Goal: Task Accomplishment & Management: Use online tool/utility

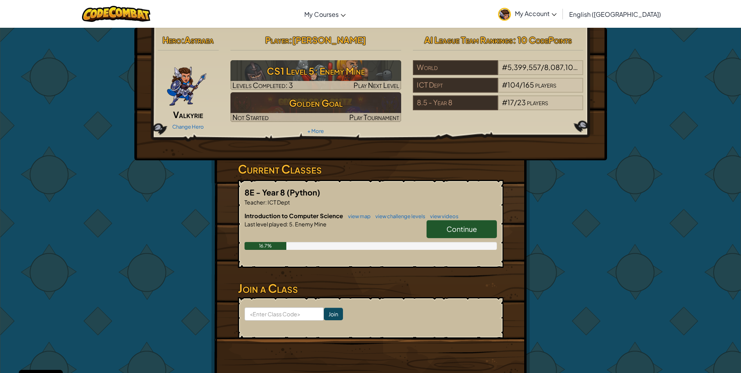
click at [457, 224] on link "Continue" at bounding box center [461, 229] width 70 height 18
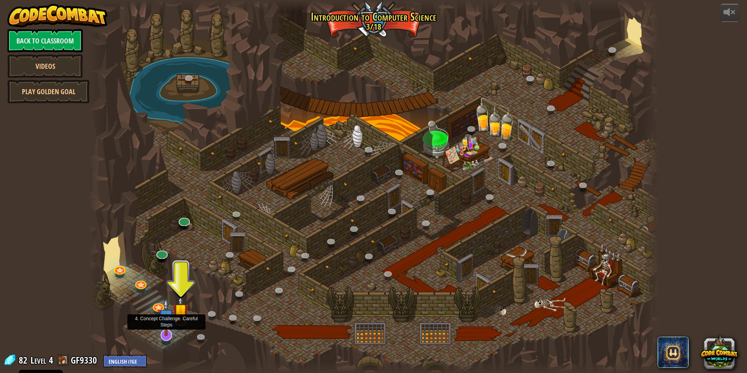
click at [163, 319] on img at bounding box center [166, 317] width 17 height 38
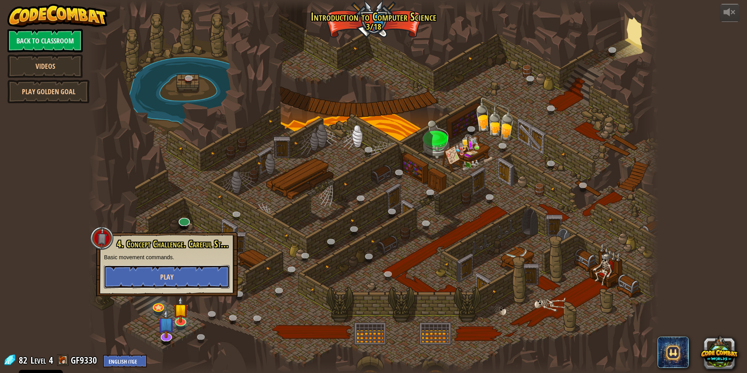
click at [191, 272] on button "Play" at bounding box center [167, 276] width 126 height 23
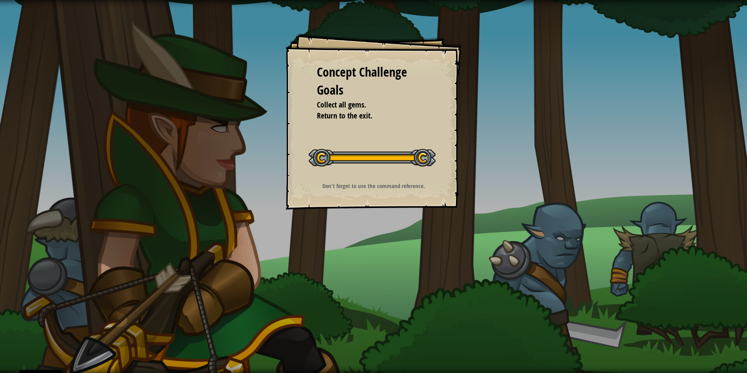
click at [465, 132] on div "Concept Challenge Goals Collect all gems. Return to the exit. Start Concept Cha…" at bounding box center [373, 186] width 747 height 373
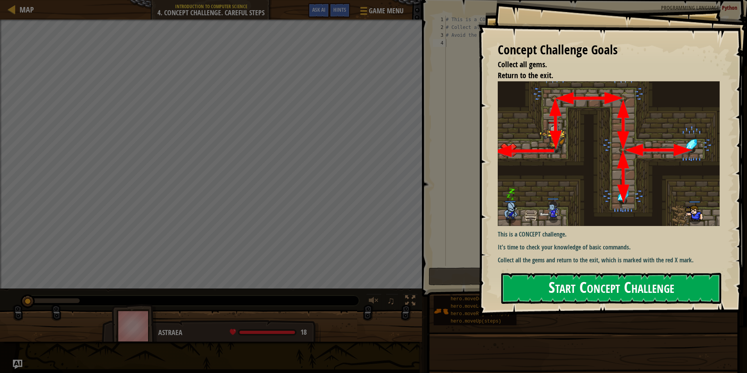
click at [622, 278] on button "Start Concept Challenge" at bounding box center [611, 288] width 220 height 31
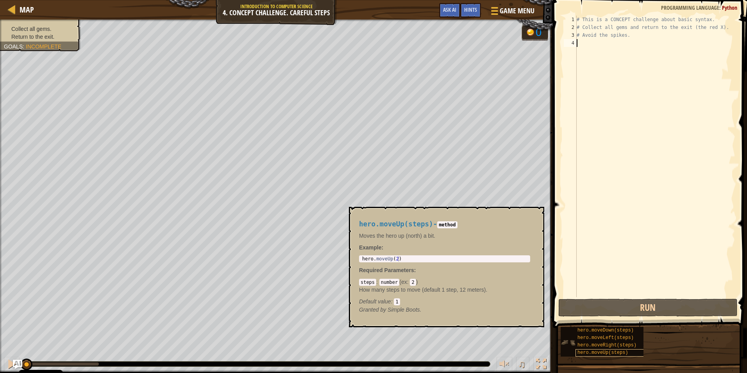
click at [612, 351] on span "hero.moveUp(steps)" at bounding box center [602, 352] width 51 height 5
click at [598, 353] on span "hero.moveUp(steps)" at bounding box center [602, 352] width 51 height 5
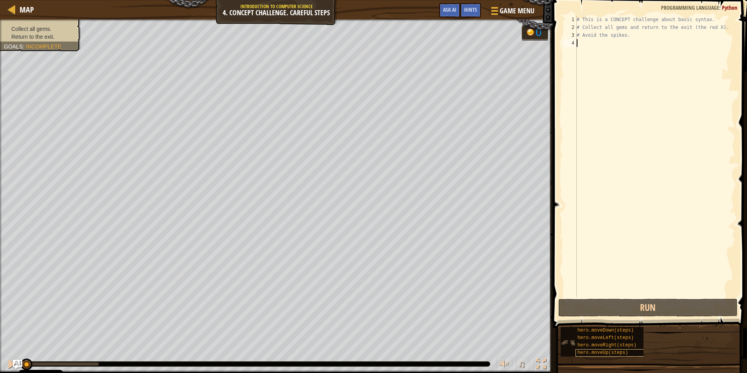
click at [593, 355] on span "hero.moveUp(steps)" at bounding box center [602, 352] width 51 height 5
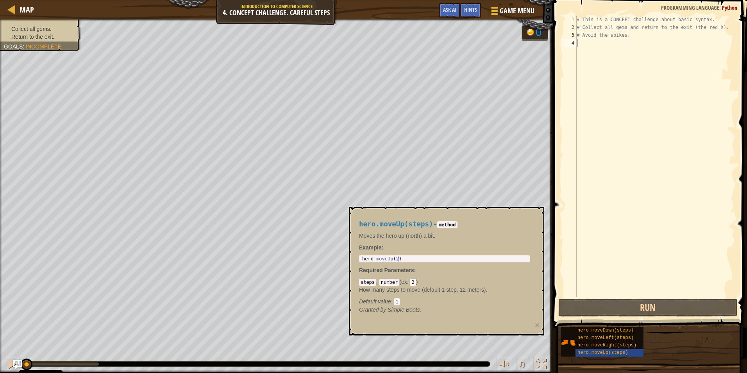
type textarea "hero.moveUp(2)"
drag, startPoint x: 401, startPoint y: 259, endPoint x: 351, endPoint y: 257, distance: 50.8
click at [351, 257] on div "hero.moveUp(steps) - method Moves the hero up (north) a bit. Example : hero.mov…" at bounding box center [446, 271] width 195 height 128
paste textarea "hero.moveUp(2)"
type textarea "hero.moveUp(2)"
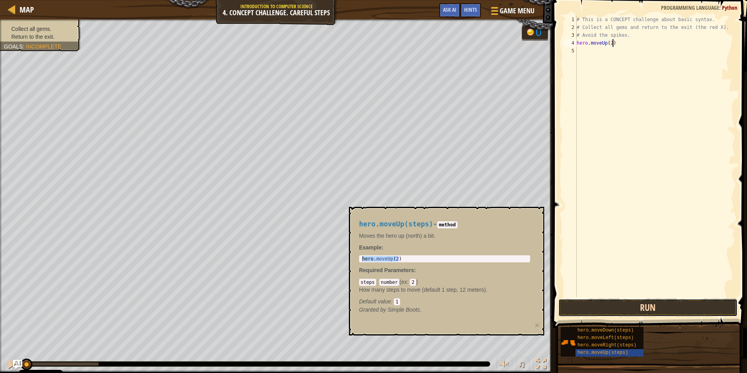
click at [626, 304] on button "Run" at bounding box center [647, 307] width 179 height 18
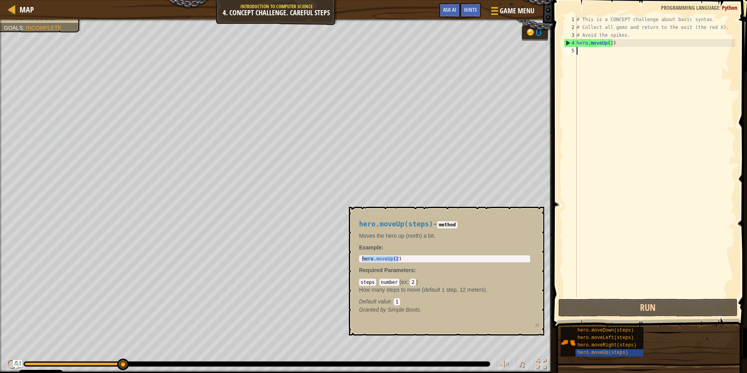
click at [579, 52] on div "# This is a CONCEPT challenge about basic syntax. # Collect all gems and return…" at bounding box center [655, 164] width 160 height 297
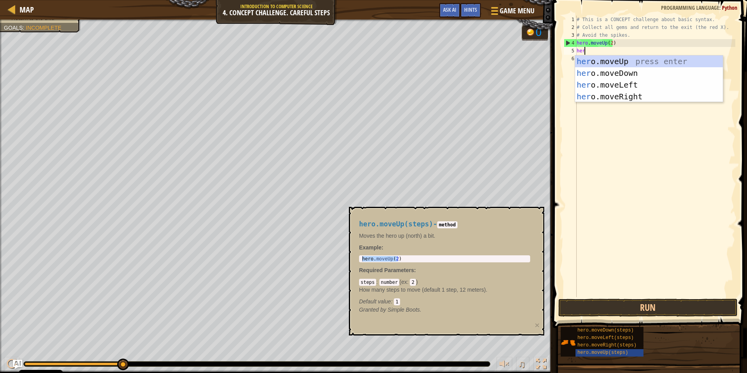
scroll to position [4, 0]
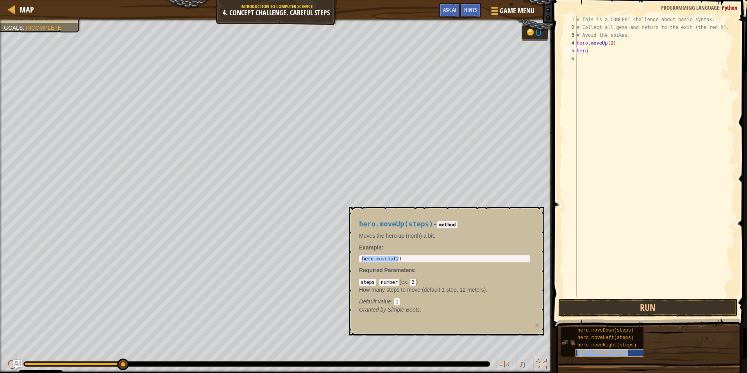
click at [621, 354] on span "hero.moveUp(steps)" at bounding box center [602, 352] width 51 height 5
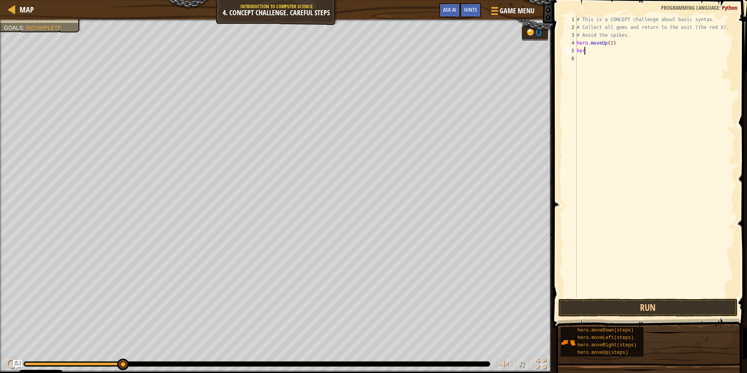
type textarea "hero"
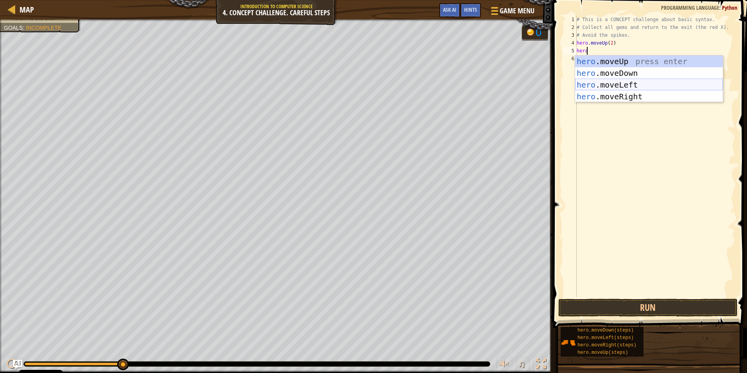
click at [593, 84] on div "hero .moveUp press enter hero .moveDown press enter hero .moveLeft press enter …" at bounding box center [649, 90] width 148 height 70
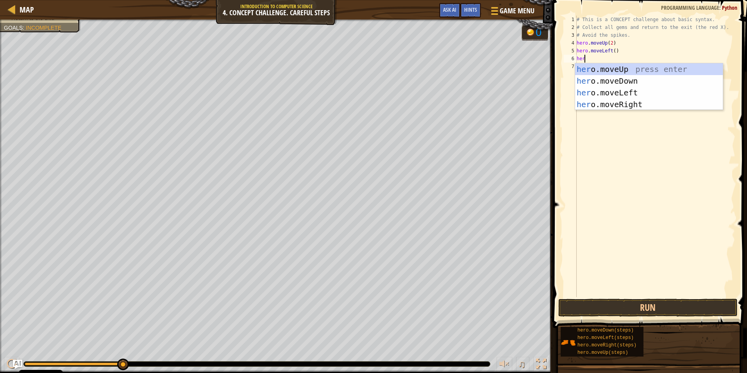
type textarea "hero"
click at [608, 78] on div "hero .moveUp press enter hero .moveDown press enter hero .moveLeft press enter …" at bounding box center [649, 98] width 148 height 70
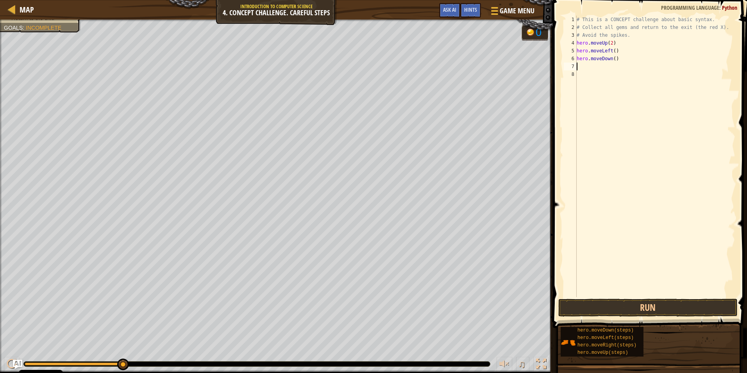
scroll to position [4, 0]
click at [612, 52] on div "# This is a CONCEPT challenge about basic syntax. # Collect all gems and return…" at bounding box center [655, 164] width 160 height 297
click at [612, 59] on div "# This is a CONCEPT challenge about basic syntax. # Collect all gems and return…" at bounding box center [655, 164] width 160 height 297
click at [609, 43] on div "# This is a CONCEPT challenge about basic syntax. # Collect all gems and return…" at bounding box center [655, 164] width 160 height 297
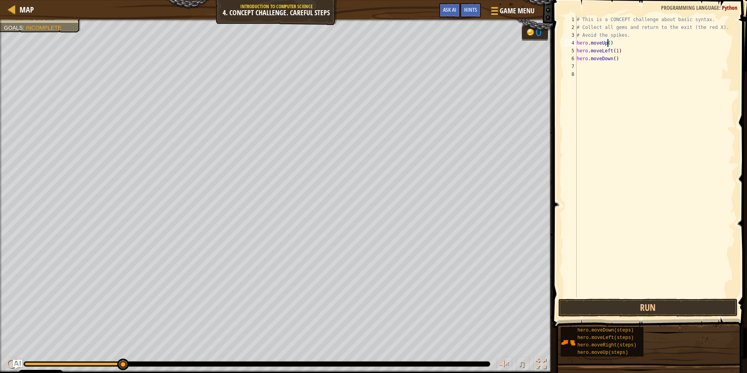
scroll to position [4, 2]
click at [612, 59] on div "# This is a CONCEPT challenge about basic syntax. # Collect all gems and return…" at bounding box center [655, 164] width 160 height 297
type textarea "hero.moveDown(2)"
click at [578, 65] on div "# This is a CONCEPT challenge about basic syntax. # Collect all gems and return…" at bounding box center [655, 164] width 160 height 297
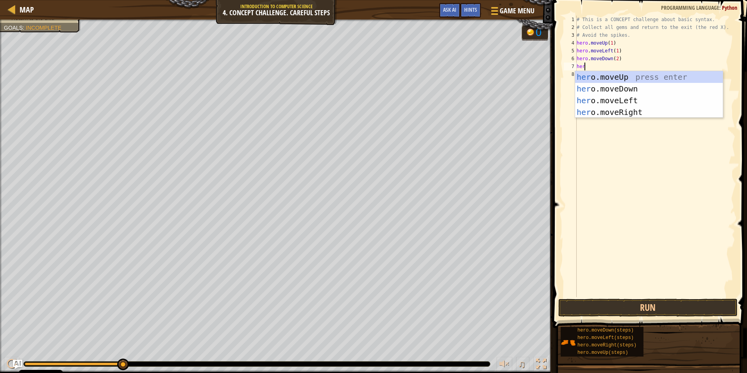
scroll to position [4, 0]
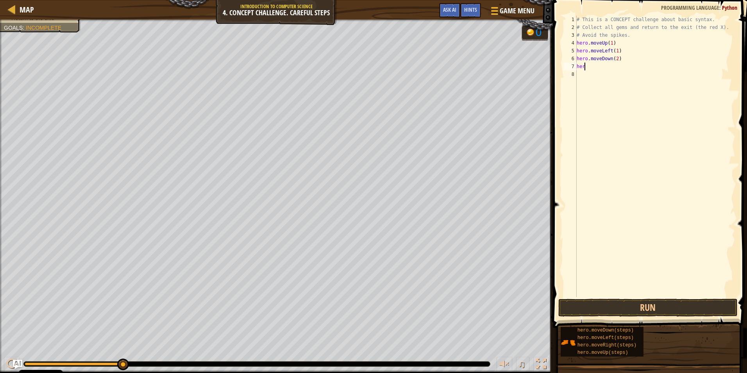
type textarea "hero"
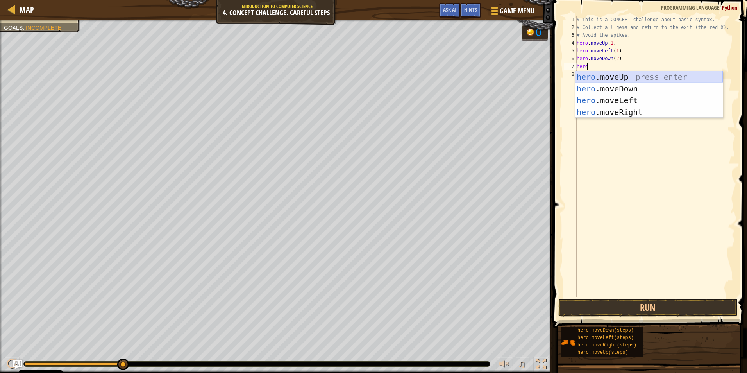
click at [635, 75] on div "hero .moveUp press enter hero .moveDown press enter hero .moveLeft press enter …" at bounding box center [649, 106] width 148 height 70
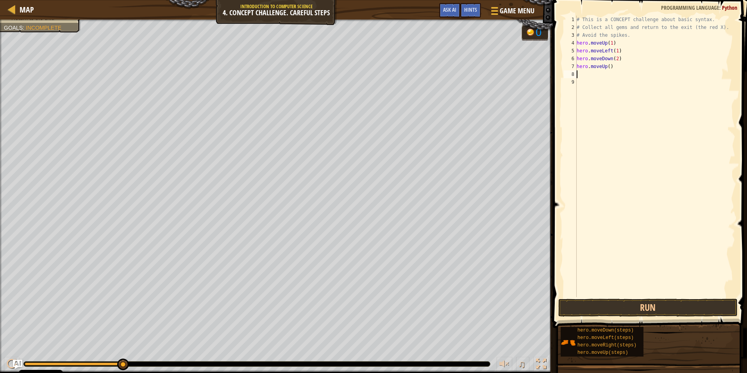
click at [606, 66] on div "# This is a CONCEPT challenge about basic syntax. # Collect all gems and return…" at bounding box center [655, 164] width 160 height 297
type textarea "hero.moveUp(1)"
click at [578, 72] on div "# This is a CONCEPT challenge about basic syntax. # Collect all gems and return…" at bounding box center [655, 164] width 160 height 297
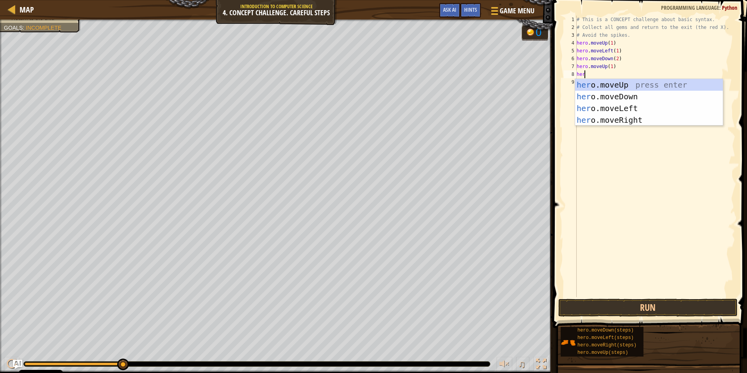
type textarea "hero"
click at [657, 107] on div "hero .moveUp press enter hero .moveDown press enter hero .moveLeft press enter …" at bounding box center [649, 114] width 148 height 70
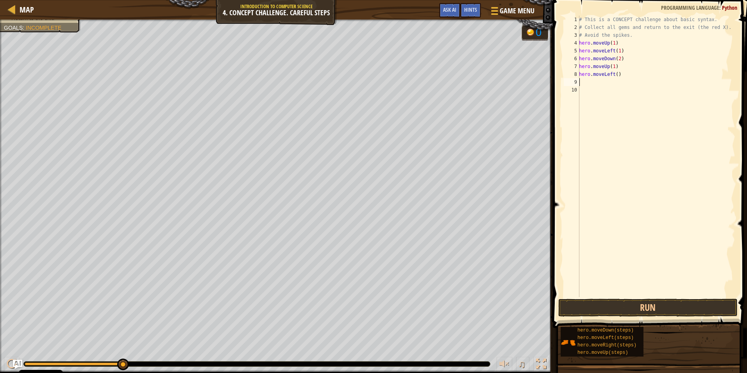
scroll to position [4, 0]
click at [614, 74] on div "# This is a CONCEPT challenge about basic syntax. # Collect all gems and return…" at bounding box center [656, 164] width 158 height 297
type textarea "hero.moveLeft(1)"
click at [583, 84] on div "# This is a CONCEPT challenge about basic syntax. # Collect all gems and return…" at bounding box center [656, 164] width 158 height 297
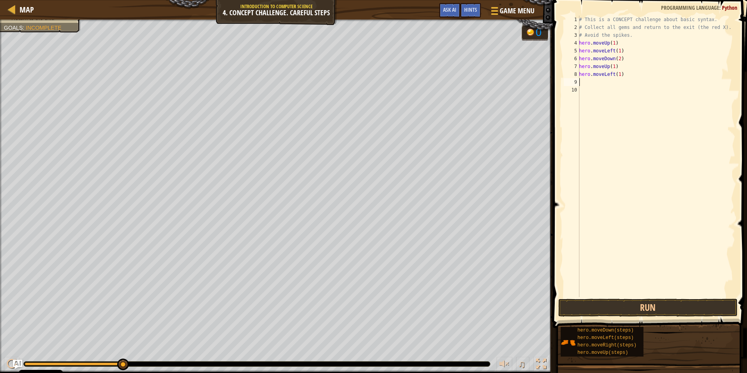
scroll to position [4, 0]
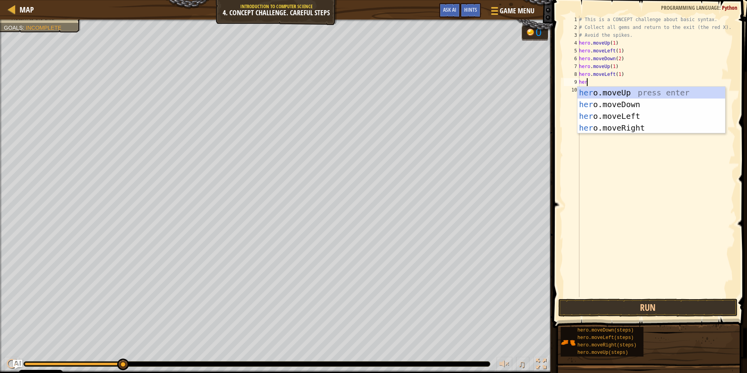
type textarea "hero"
click at [621, 92] on div "hero .moveUp press enter hero .moveDown press enter hero .moveLeft press enter …" at bounding box center [651, 122] width 148 height 70
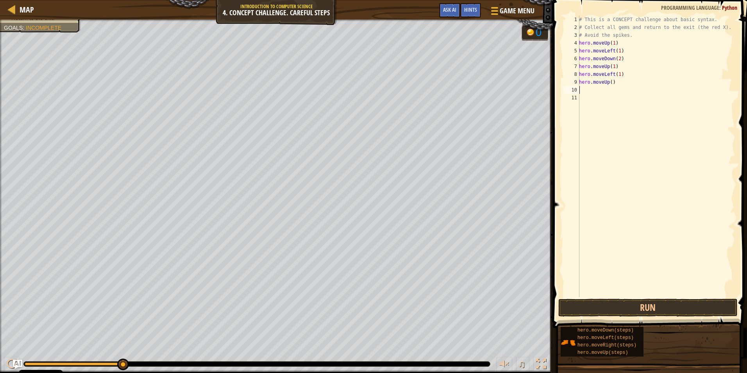
click at [610, 82] on div "# This is a CONCEPT challenge about basic syntax. # Collect all gems and return…" at bounding box center [656, 164] width 158 height 297
type textarea "hero.moveUp(1)"
click at [591, 91] on div "# This is a CONCEPT challenge about basic syntax. # Collect all gems and return…" at bounding box center [656, 164] width 158 height 297
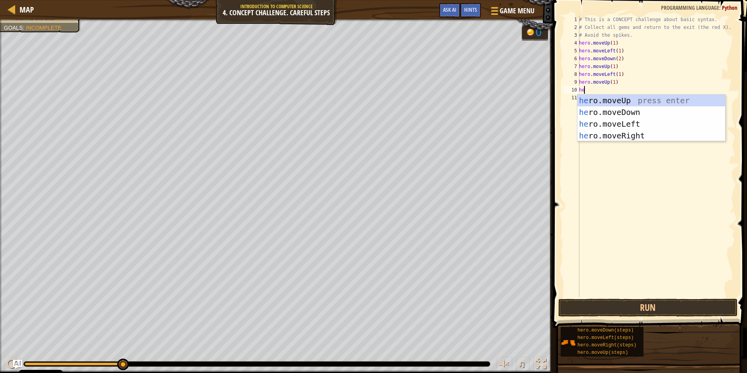
type textarea "hero"
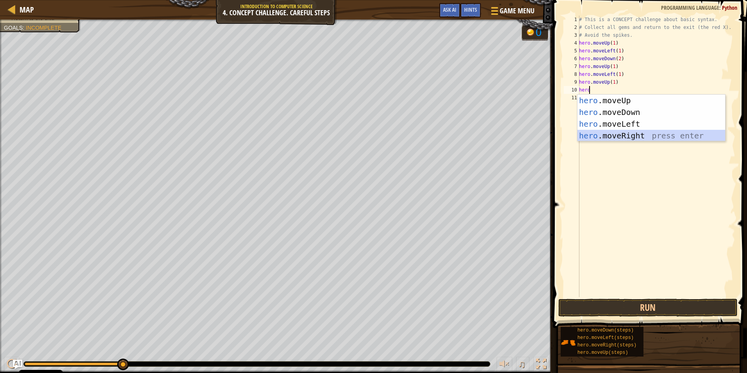
click at [610, 136] on div "hero .moveUp press enter hero .moveDown press enter hero .moveLeft press enter …" at bounding box center [651, 130] width 148 height 70
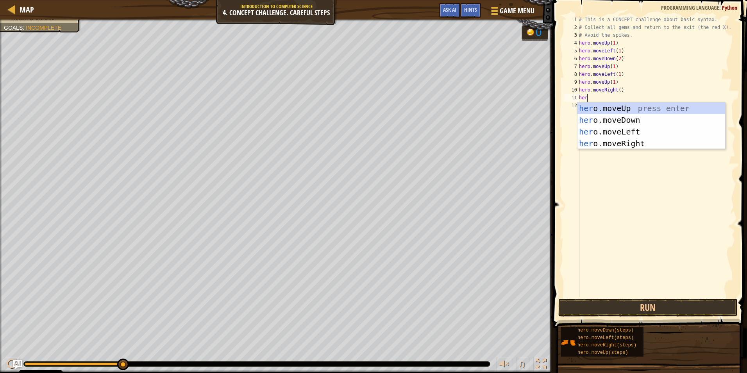
type textarea "hero"
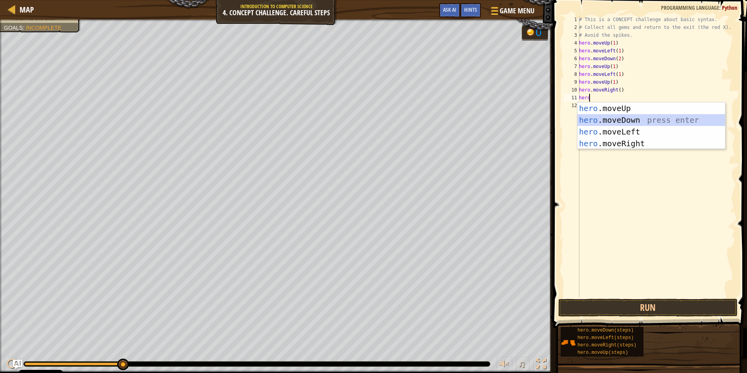
click at [601, 120] on div "hero .moveUp press enter hero .moveDown press enter hero .moveLeft press enter …" at bounding box center [651, 137] width 148 height 70
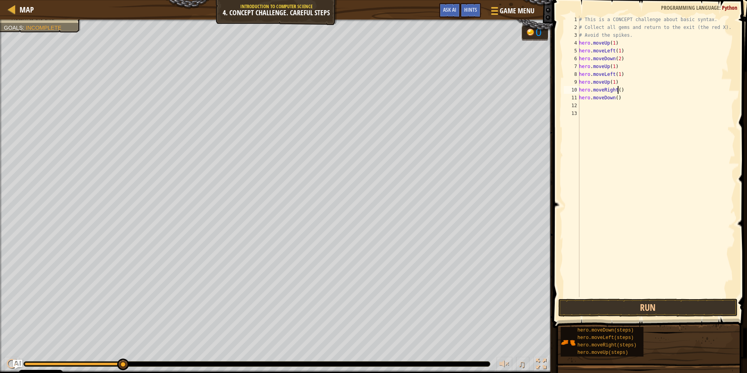
click at [617, 89] on div "# This is a CONCEPT challenge about basic syntax. # Collect all gems and return…" at bounding box center [656, 164] width 158 height 297
click at [613, 98] on div "# This is a CONCEPT challenge about basic syntax. # Collect all gems and return…" at bounding box center [656, 164] width 158 height 297
type textarea "hero.moveDown1()"
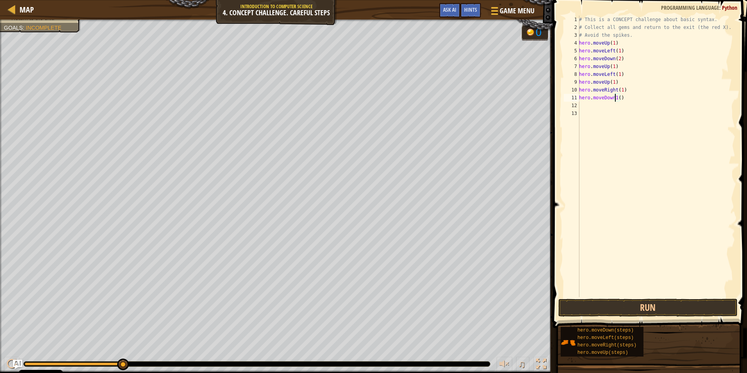
click at [585, 103] on div "# This is a CONCEPT challenge about basic syntax. # Collect all gems and return…" at bounding box center [656, 164] width 158 height 297
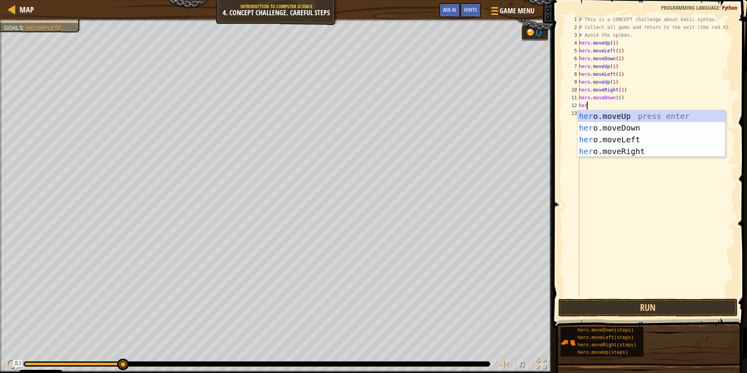
type textarea "hero"
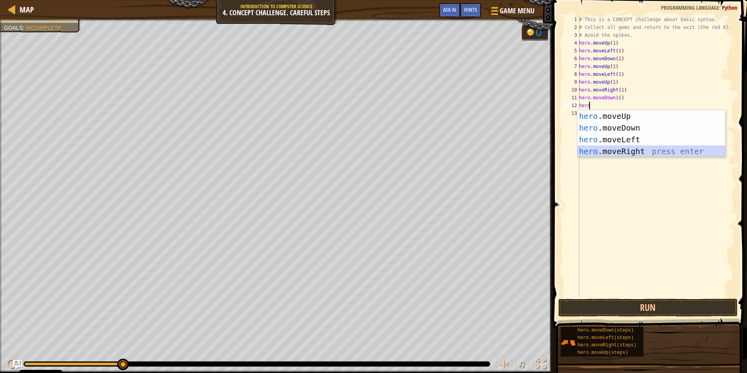
click at [625, 148] on div "hero .moveUp press enter hero .moveDown press enter hero .moveLeft press enter …" at bounding box center [651, 145] width 148 height 70
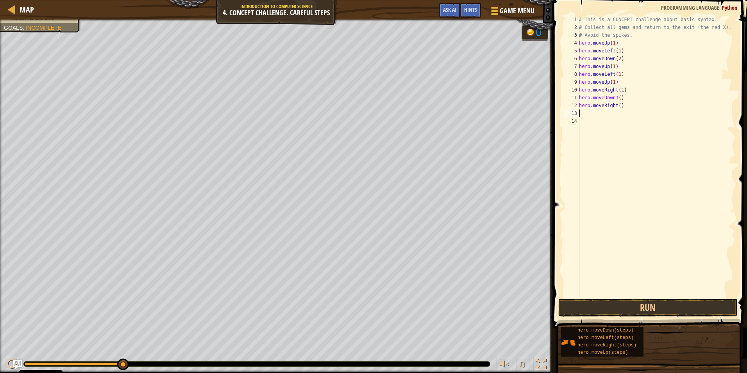
click at [615, 97] on div "# This is a CONCEPT challenge about basic syntax. # Collect all gems and return…" at bounding box center [656, 164] width 158 height 297
click at [617, 97] on div "# This is a CONCEPT challenge about basic syntax. # Collect all gems and return…" at bounding box center [656, 164] width 158 height 297
click at [615, 96] on div "# This is a CONCEPT challenge about basic syntax. # Collect all gems and return…" at bounding box center [656, 164] width 158 height 297
click at [615, 97] on div "# This is a CONCEPT challenge about basic syntax. # Collect all gems and return…" at bounding box center [656, 164] width 158 height 297
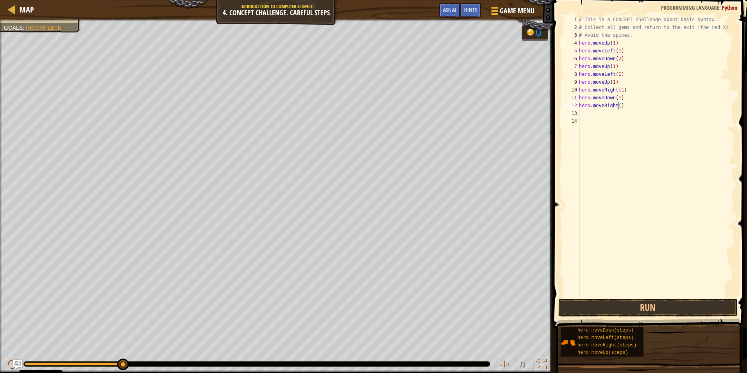
click at [617, 105] on div "# This is a CONCEPT challenge about basic syntax. # Collect all gems and return…" at bounding box center [656, 164] width 158 height 297
click at [649, 308] on button "Run" at bounding box center [647, 307] width 179 height 18
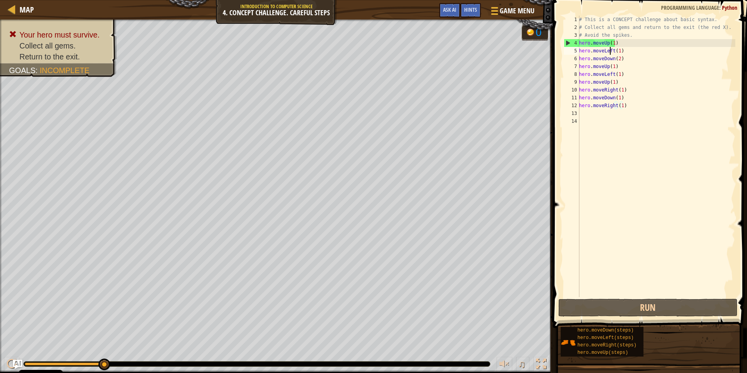
click at [611, 50] on div "# This is a CONCEPT challenge about basic syntax. # Collect all gems and return…" at bounding box center [656, 164] width 158 height 297
click at [612, 49] on div "# This is a CONCEPT challenge about basic syntax. # Collect all gems and return…" at bounding box center [656, 164] width 158 height 297
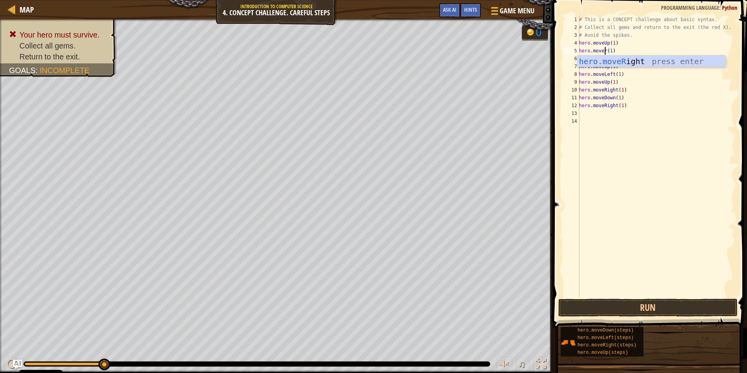
scroll to position [4, 2]
click at [622, 62] on div "hero.moveR ight press enter" at bounding box center [651, 72] width 148 height 35
click at [609, 74] on div "# This is a CONCEPT challenge about basic syntax. # Collect all gems and return…" at bounding box center [656, 164] width 158 height 297
drag, startPoint x: 612, startPoint y: 75, endPoint x: 603, endPoint y: 78, distance: 9.1
click at [611, 75] on div "# This is a CONCEPT challenge about basic syntax. # Collect all gems and return…" at bounding box center [656, 164] width 158 height 297
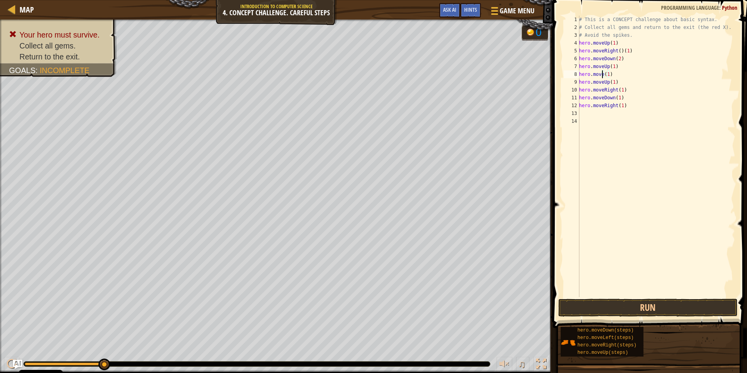
scroll to position [4, 2]
click at [638, 83] on div "hero.moveR ight press enter" at bounding box center [651, 96] width 148 height 35
click at [614, 89] on div "# This is a CONCEPT challenge about basic syntax. # Collect all gems and return…" at bounding box center [656, 164] width 158 height 297
click at [662, 95] on div "hero.moveLeft press enter" at bounding box center [651, 112] width 148 height 35
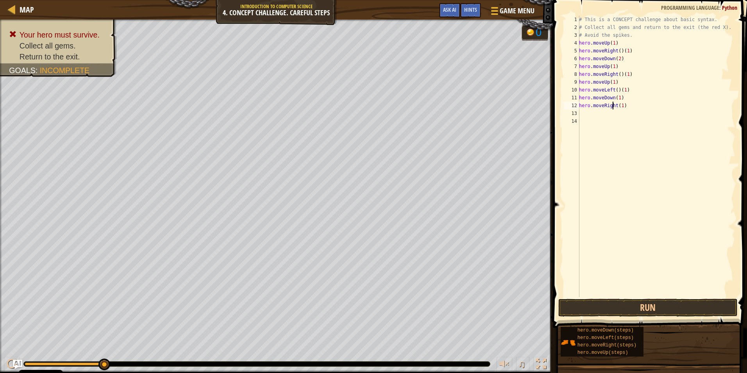
click at [614, 105] on div "# This is a CONCEPT challenge about basic syntax. # Collect all gems and return…" at bounding box center [656, 164] width 158 height 297
click at [618, 113] on div "hero.moveL eft press enter" at bounding box center [651, 127] width 148 height 35
click at [617, 89] on div "# This is a CONCEPT challenge about basic syntax. # Collect all gems and return…" at bounding box center [656, 164] width 158 height 297
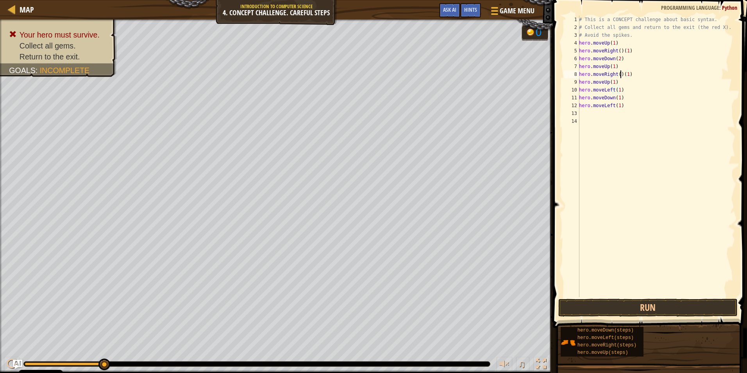
click at [619, 75] on div "# This is a CONCEPT challenge about basic syntax. # Collect all gems and return…" at bounding box center [656, 164] width 158 height 297
click at [619, 50] on div "# This is a CONCEPT challenge about basic syntax. # Collect all gems and return…" at bounding box center [656, 164] width 158 height 297
click at [630, 301] on button "Run" at bounding box center [647, 307] width 179 height 18
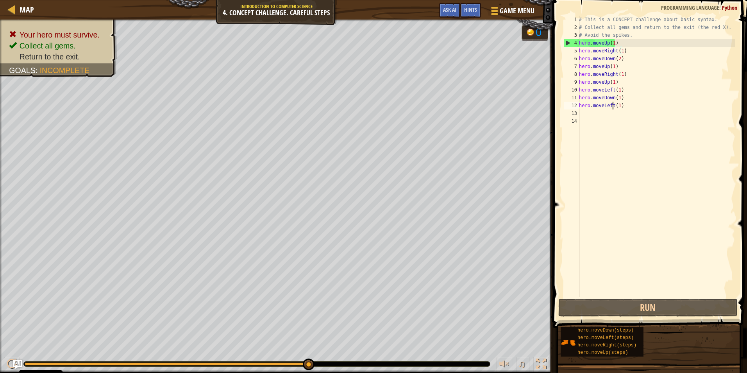
click at [613, 107] on div "# This is a CONCEPT challenge about basic syntax. # Collect all gems and return…" at bounding box center [656, 164] width 158 height 297
type textarea "hero.moveLeft(1)"
click at [640, 308] on button "Run" at bounding box center [647, 307] width 179 height 18
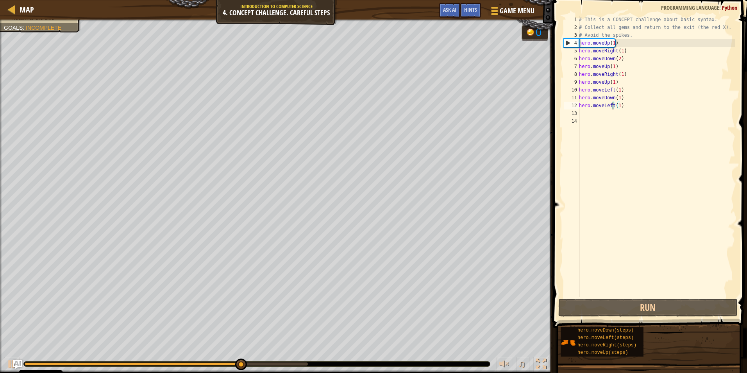
click at [580, 112] on div "# This is a CONCEPT challenge about basic syntax. # Collect all gems and return…" at bounding box center [656, 164] width 158 height 297
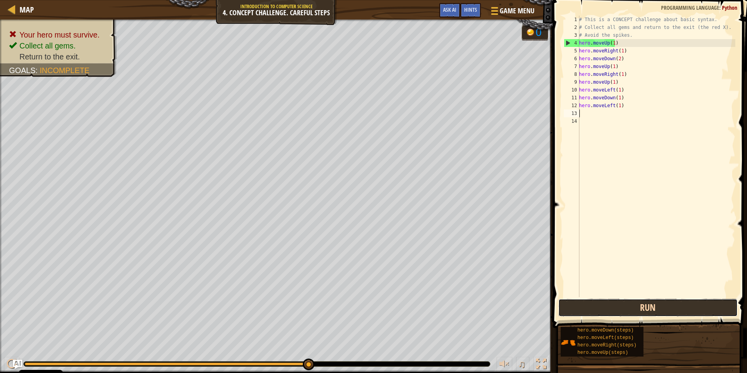
click at [667, 308] on button "Run" at bounding box center [647, 307] width 179 height 18
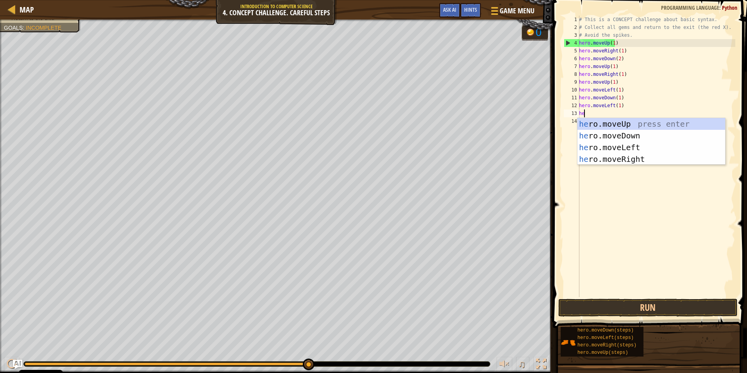
type textarea "her"
click at [619, 136] on div "her o.moveUp press enter her o.moveDown press enter her o.moveLeft press enter …" at bounding box center [651, 153] width 148 height 70
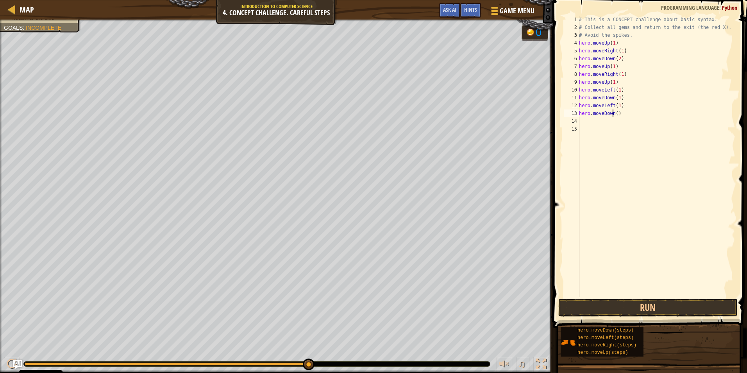
click at [614, 111] on div "# This is a CONCEPT challenge about basic syntax. # Collect all gems and return…" at bounding box center [656, 164] width 158 height 297
click at [614, 112] on div "# This is a CONCEPT challenge about basic syntax. # Collect all gems and return…" at bounding box center [656, 164] width 158 height 297
type textarea "hero.moveDown(1)"
click at [582, 121] on div "# This is a CONCEPT challenge about basic syntax. # Collect all gems and return…" at bounding box center [656, 164] width 158 height 297
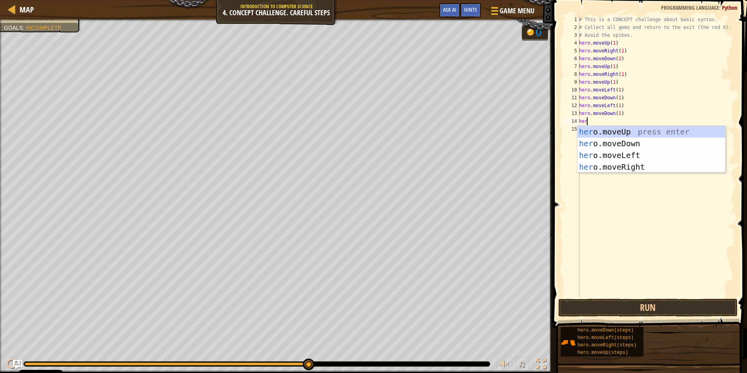
scroll to position [4, 0]
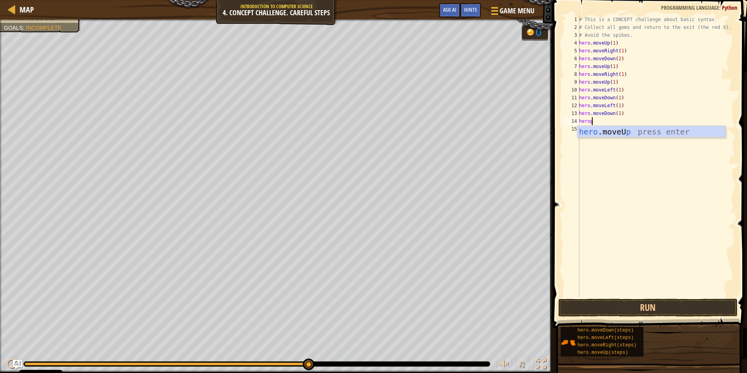
type textarea "hero"
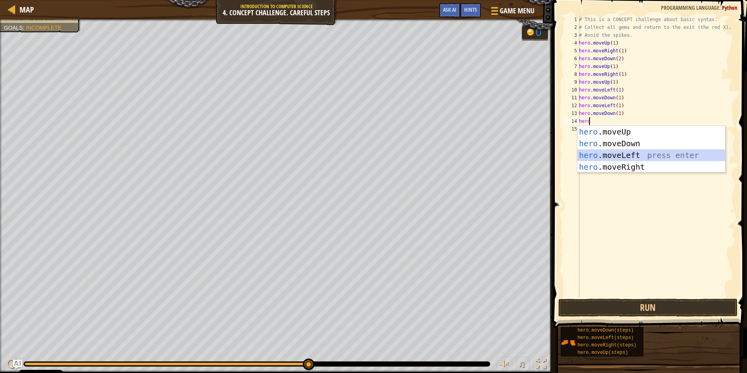
click at [635, 155] on div "hero .moveUp press enter hero .moveDown press enter hero .moveLeft press enter …" at bounding box center [651, 161] width 148 height 70
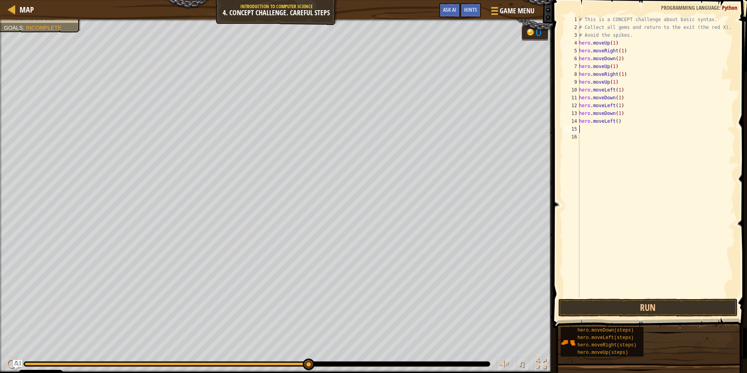
click at [615, 119] on div "# This is a CONCEPT challenge about basic syntax. # Collect all gems and return…" at bounding box center [656, 164] width 158 height 297
click at [610, 307] on button "Run" at bounding box center [647, 307] width 179 height 18
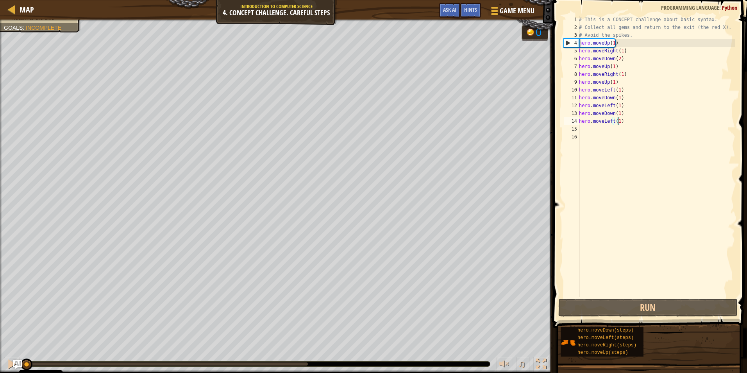
drag, startPoint x: 306, startPoint y: 360, endPoint x: 4, endPoint y: 356, distance: 302.3
click at [4, 356] on div "♫" at bounding box center [276, 361] width 553 height 23
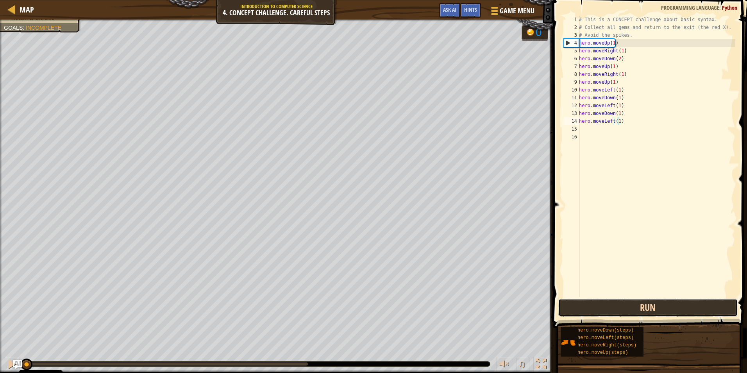
click at [583, 299] on button "Run" at bounding box center [647, 307] width 179 height 18
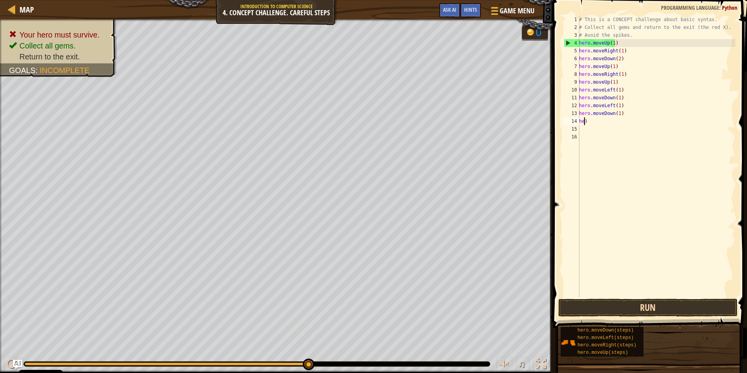
scroll to position [4, 0]
type textarea ")"
click at [588, 123] on div "# This is a CONCEPT challenge about basic syntax. # Collect all gems and return…" at bounding box center [656, 164] width 158 height 297
click at [625, 112] on div "# This is a CONCEPT challenge about basic syntax. # Collect all gems and return…" at bounding box center [656, 164] width 158 height 297
type textarea "h"
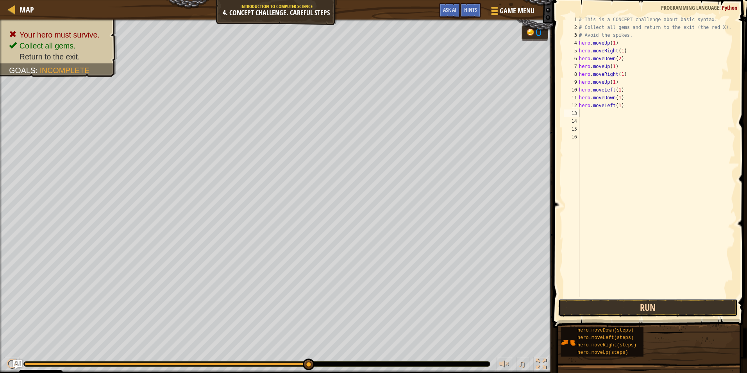
click at [617, 308] on button "Run" at bounding box center [647, 307] width 179 height 18
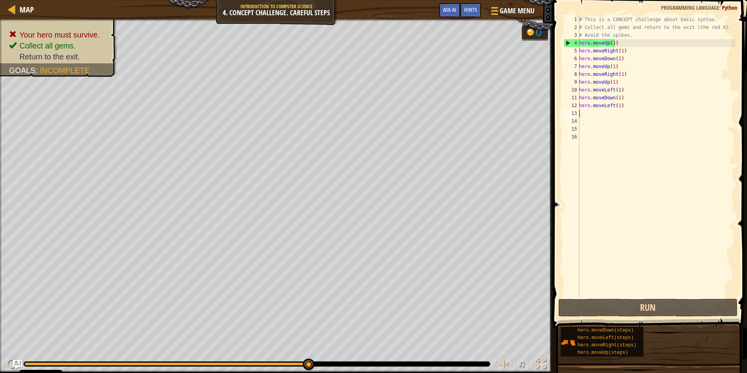
drag, startPoint x: 310, startPoint y: 364, endPoint x: 337, endPoint y: 363, distance: 27.3
click at [337, 363] on div at bounding box center [257, 363] width 466 height 5
drag, startPoint x: 337, startPoint y: 363, endPoint x: 330, endPoint y: 363, distance: 6.7
click at [333, 363] on div at bounding box center [257, 363] width 466 height 5
drag, startPoint x: 311, startPoint y: 363, endPoint x: 298, endPoint y: 361, distance: 13.5
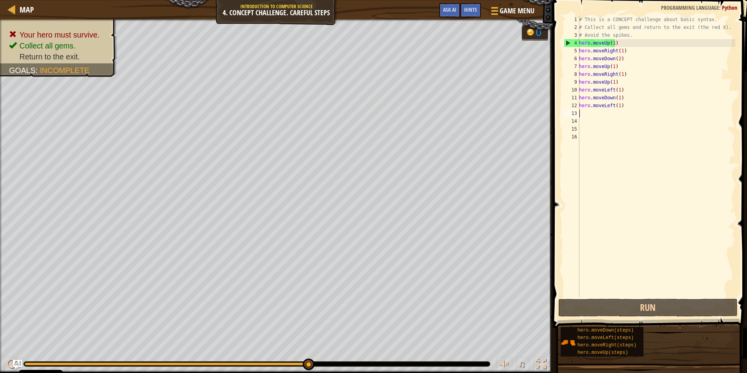
click at [583, 113] on div "# This is a CONCEPT challenge about basic syntax. # Collect all gems and return…" at bounding box center [656, 164] width 158 height 297
click at [669, 305] on button "Run" at bounding box center [647, 307] width 179 height 18
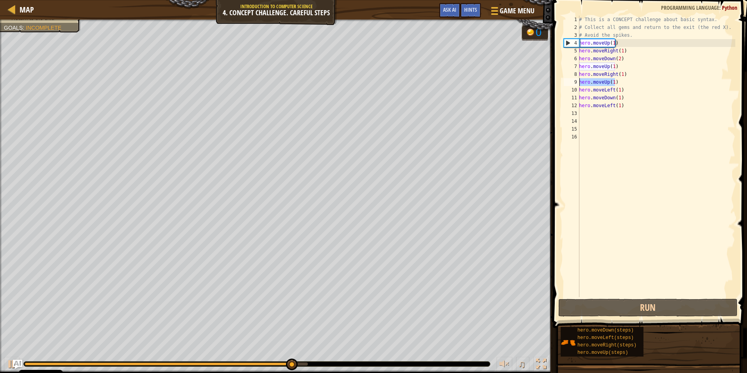
drag, startPoint x: 623, startPoint y: 81, endPoint x: 549, endPoint y: 72, distance: 74.0
click at [556, 77] on div "1 2 3 4 5 6 7 8 9 10 11 12 13 14 15 16 # This is a CONCEPT challenge about basi…" at bounding box center [648, 179] width 196 height 351
type textarea "hero.moveRight(1) hero.moveUp(1)"
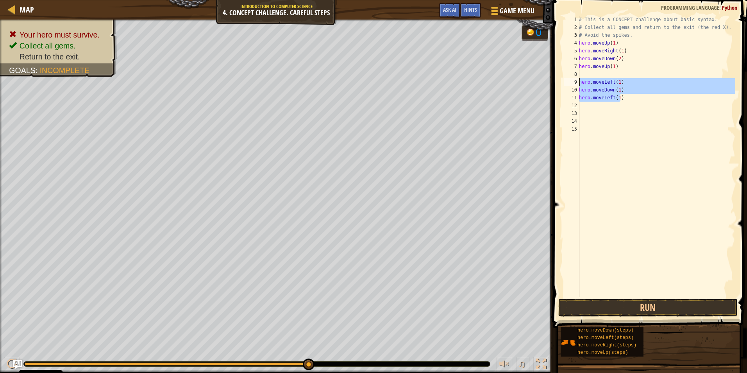
drag, startPoint x: 630, startPoint y: 96, endPoint x: 576, endPoint y: 81, distance: 56.1
click at [576, 81] on div "1 2 3 4 5 6 7 8 9 10 11 12 13 14 15 # This is a CONCEPT challenge about basic s…" at bounding box center [648, 156] width 173 height 281
type textarea "hero.moveLeft(1) hero.moveDown(1)"
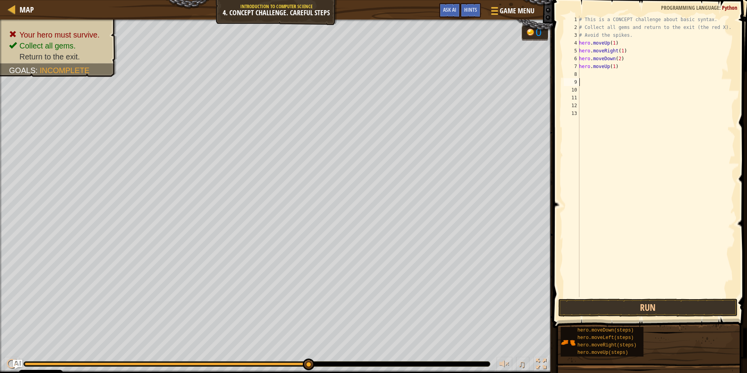
click at [592, 71] on div "# This is a CONCEPT challenge about basic syntax. # Collect all gems and return…" at bounding box center [656, 164] width 158 height 297
type textarea "h"
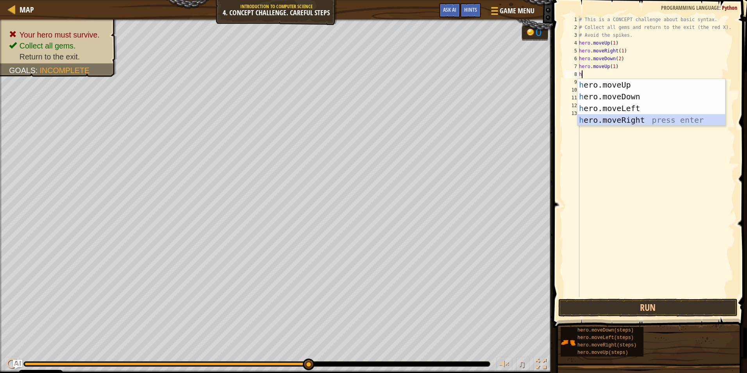
click at [624, 121] on div "h ero.moveUp press enter h ero.moveDown press enter h ero.moveLeft press enter …" at bounding box center [651, 114] width 148 height 70
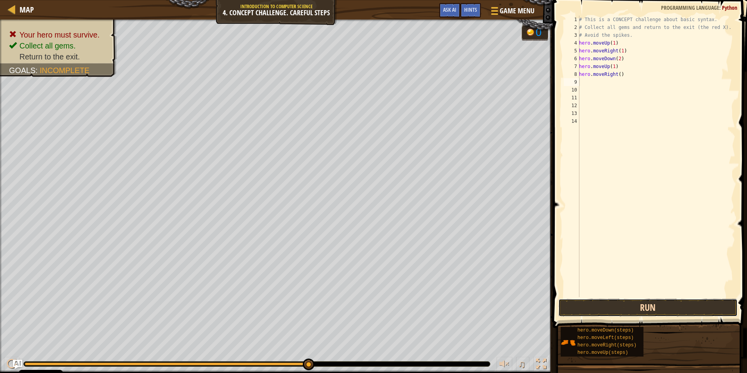
click at [636, 299] on button "Run" at bounding box center [647, 307] width 179 height 18
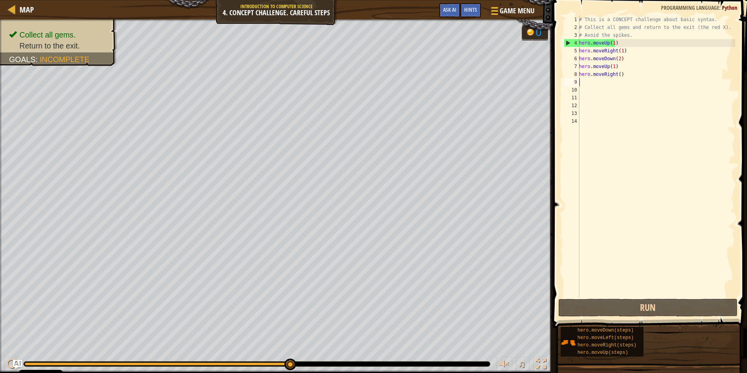
type textarea "h"
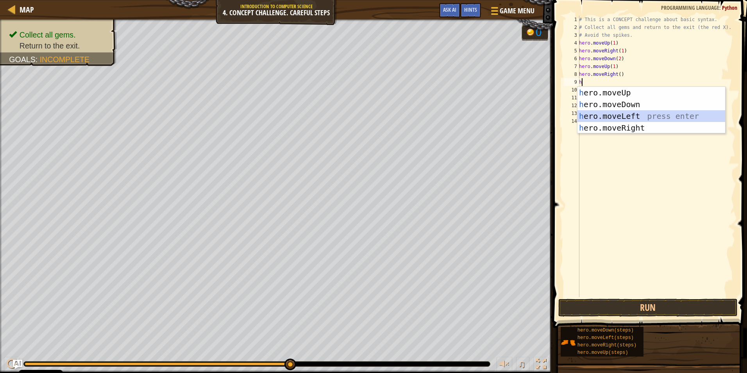
click at [629, 116] on div "h ero.moveUp press enter h ero.moveDown press enter h ero.moveLeft press enter …" at bounding box center [651, 122] width 148 height 70
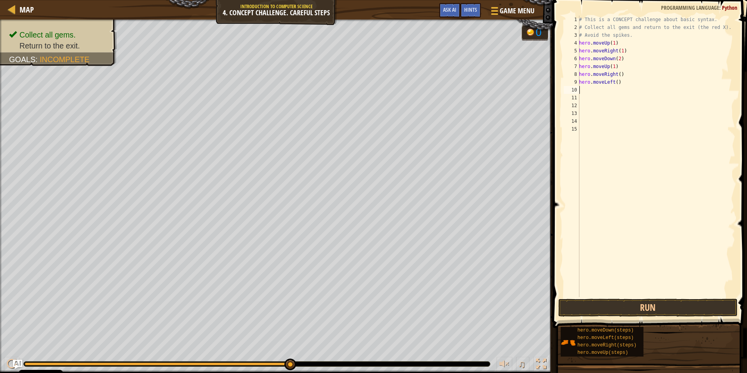
click at [598, 92] on div "# This is a CONCEPT challenge about basic syntax. # Collect all gems and return…" at bounding box center [656, 164] width 158 height 297
type textarea "h"
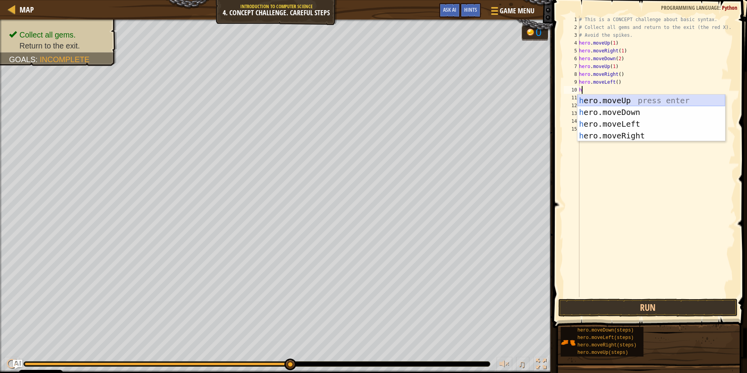
click at [545, 0] on body "Cookie Policy CodeCombat uses a few essential and non-essential cookies. Privac…" at bounding box center [373, 0] width 747 height 0
click at [598, 98] on div "h ero.moveUp press enter h ero.moveDown press enter h ero.moveLeft press enter …" at bounding box center [651, 130] width 148 height 70
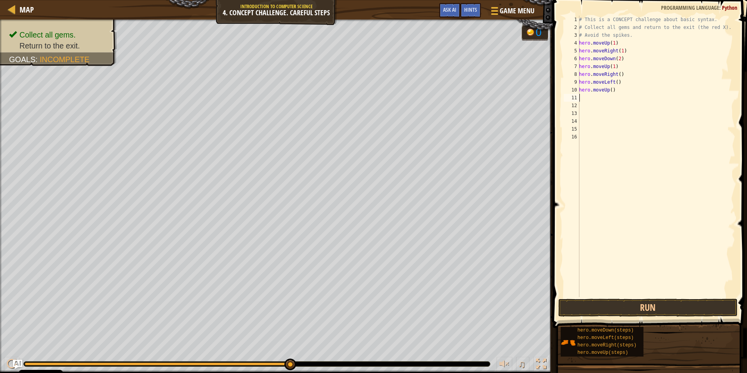
type textarea "h"
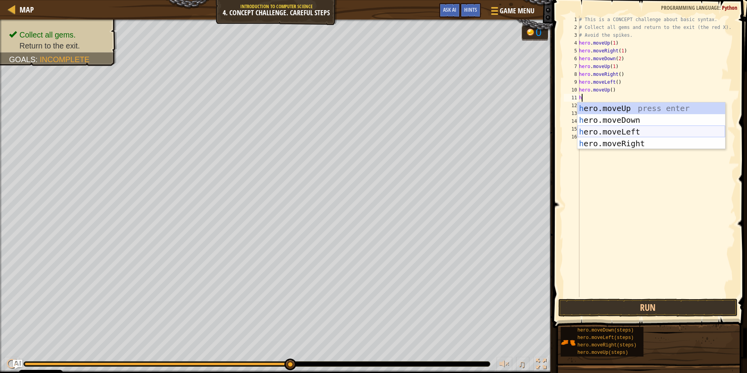
click at [635, 128] on div "h ero.moveUp press enter h ero.moveDown press enter h ero.moveLeft press enter …" at bounding box center [651, 137] width 148 height 70
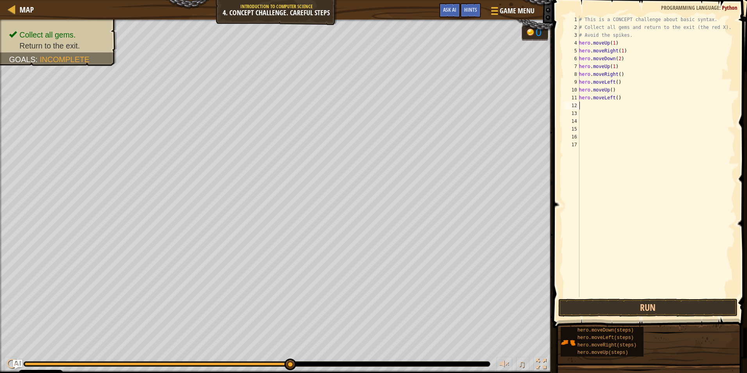
click at [611, 104] on div "# This is a CONCEPT challenge about basic syntax. # Collect all gems and return…" at bounding box center [656, 164] width 158 height 297
type textarea "h"
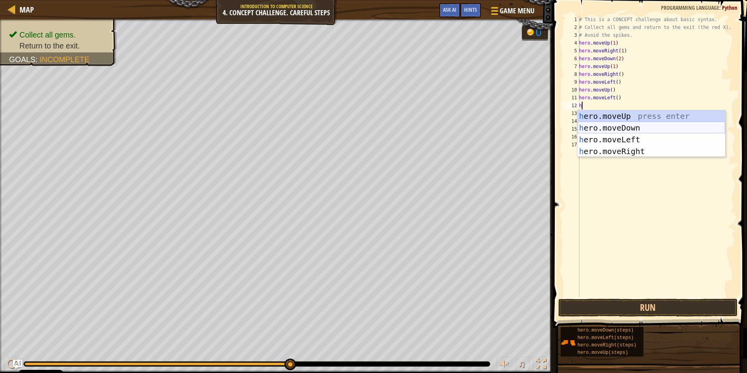
click at [650, 125] on div "h ero.moveUp press enter h ero.moveDown press enter h ero.moveLeft press enter …" at bounding box center [651, 145] width 148 height 70
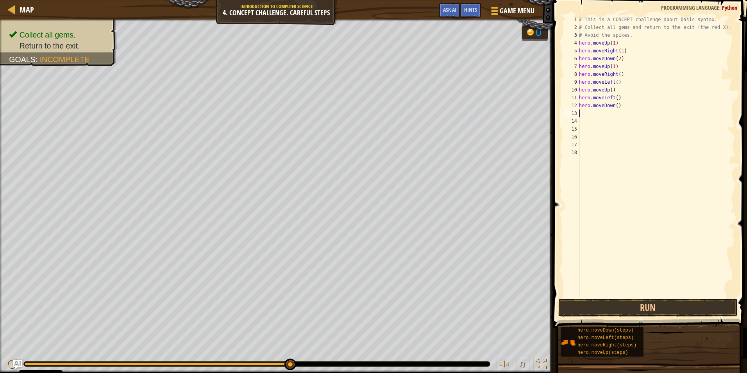
type textarea "h"
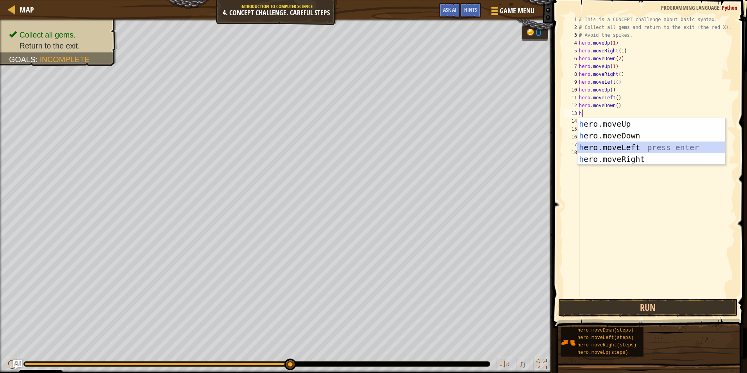
click at [643, 149] on div "h ero.moveUp press enter h ero.moveDown press enter h ero.moveLeft press enter …" at bounding box center [651, 153] width 148 height 70
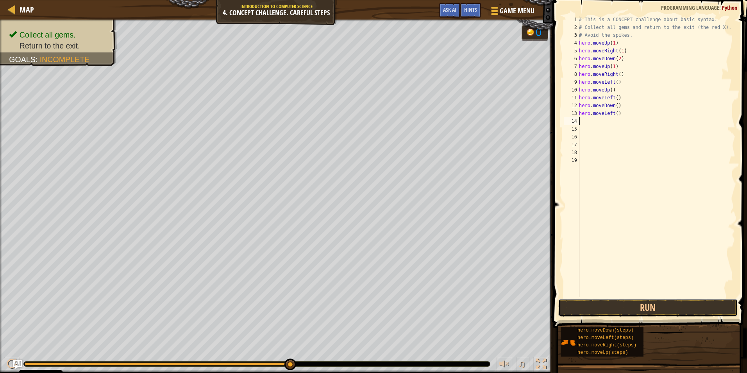
drag, startPoint x: 657, startPoint y: 309, endPoint x: 669, endPoint y: 259, distance: 51.0
click at [657, 309] on button "Run" at bounding box center [647, 307] width 179 height 18
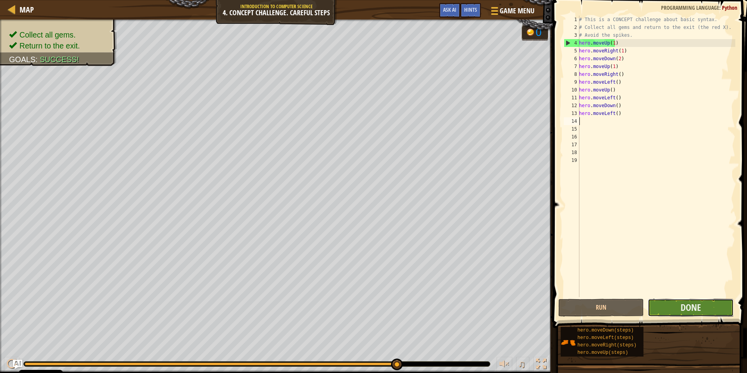
click at [705, 305] on button "Done" at bounding box center [690, 307] width 86 height 18
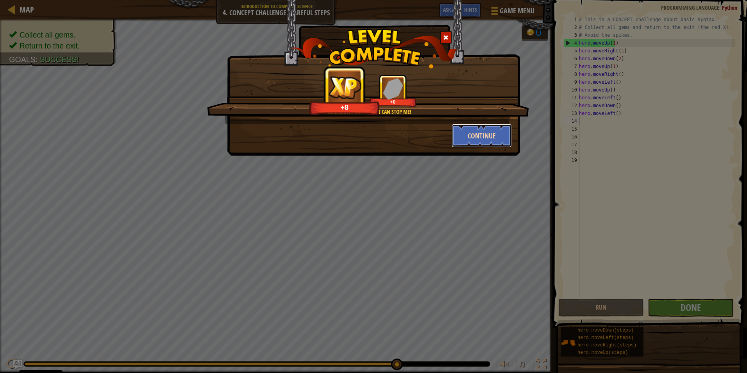
click at [495, 131] on button "Continue" at bounding box center [481, 135] width 61 height 23
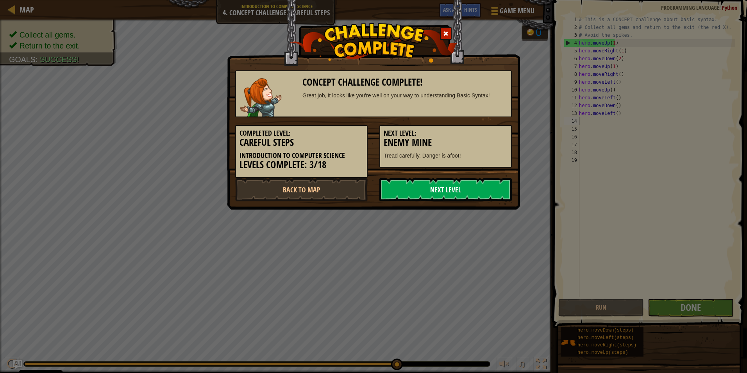
click at [425, 187] on link "Next Level" at bounding box center [445, 189] width 132 height 23
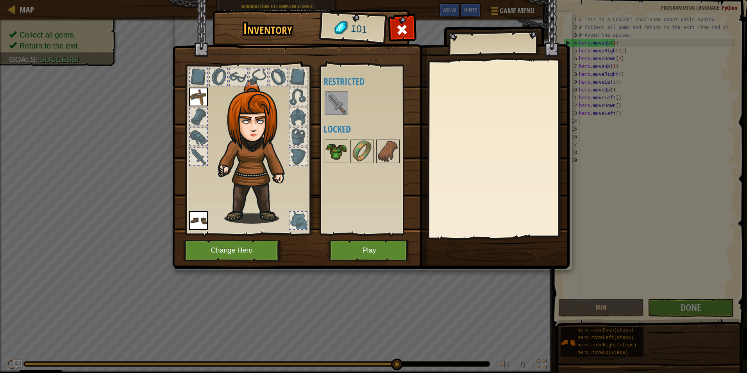
click at [333, 154] on img at bounding box center [336, 151] width 22 height 22
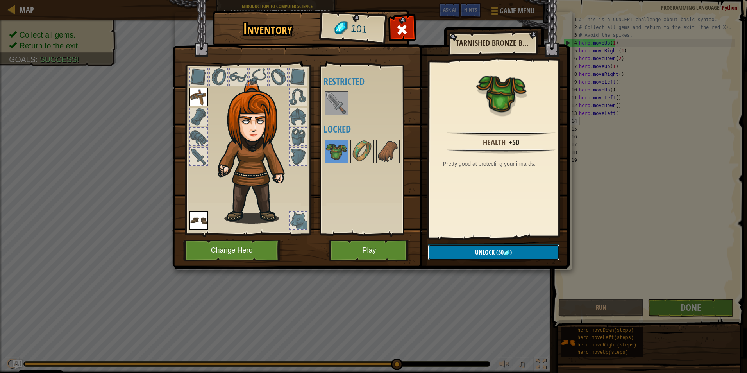
click at [478, 253] on span "Unlock" at bounding box center [485, 252] width 20 height 9
click at [468, 248] on button "Confirm" at bounding box center [494, 252] width 132 height 16
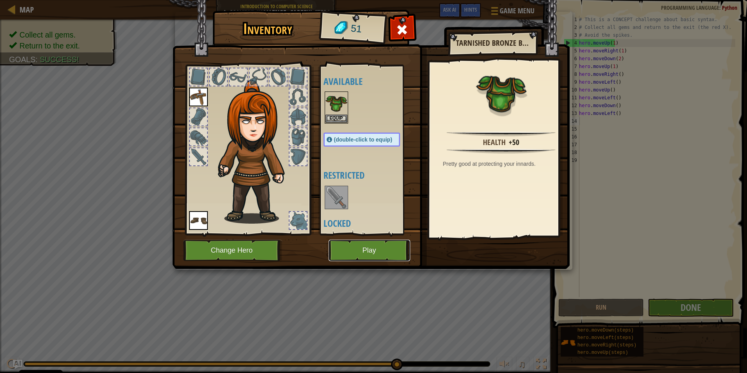
click at [392, 254] on button "Play" at bounding box center [369, 249] width 82 height 21
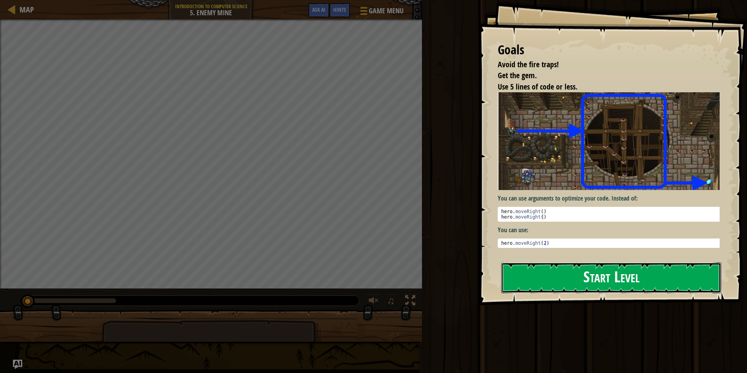
click at [601, 262] on button "Start Level" at bounding box center [611, 277] width 220 height 31
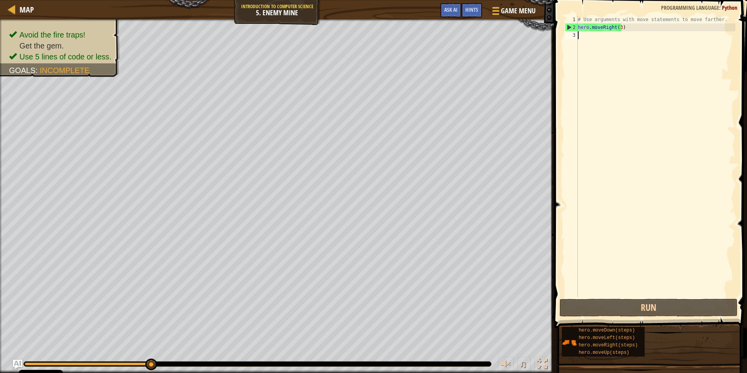
type textarea "h"
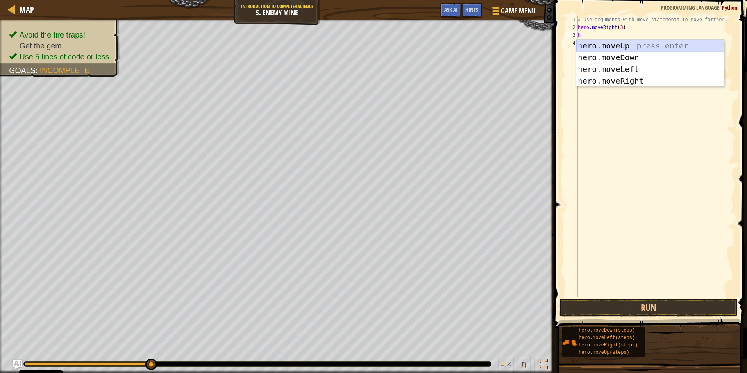
click at [616, 44] on div "h ero.moveUp press enter h ero.moveDown press enter h ero.moveLeft press enter …" at bounding box center [650, 75] width 148 height 70
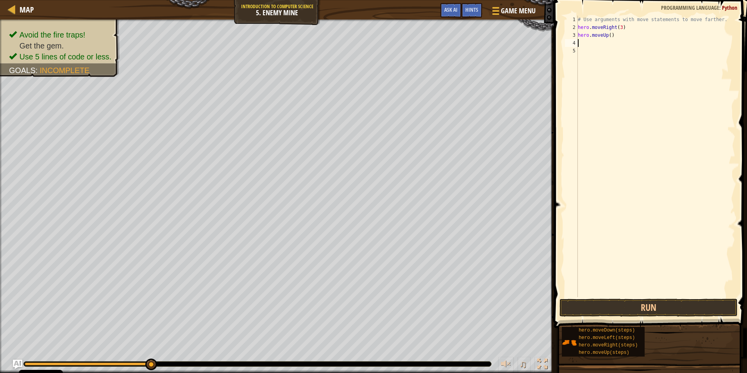
type textarea "h"
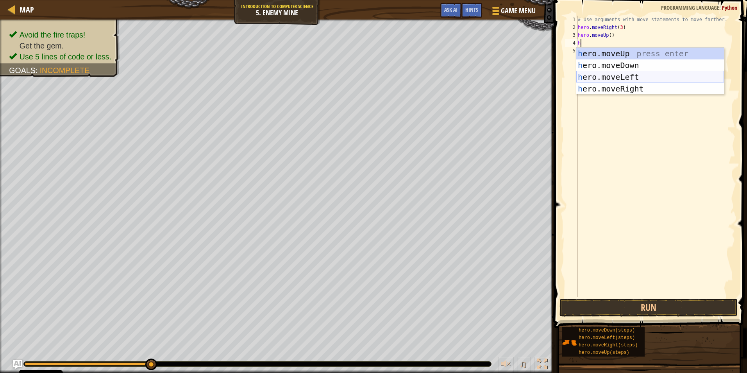
click at [624, 80] on div "h ero.moveUp press enter h ero.moveDown press enter h ero.moveLeft press enter …" at bounding box center [650, 83] width 148 height 70
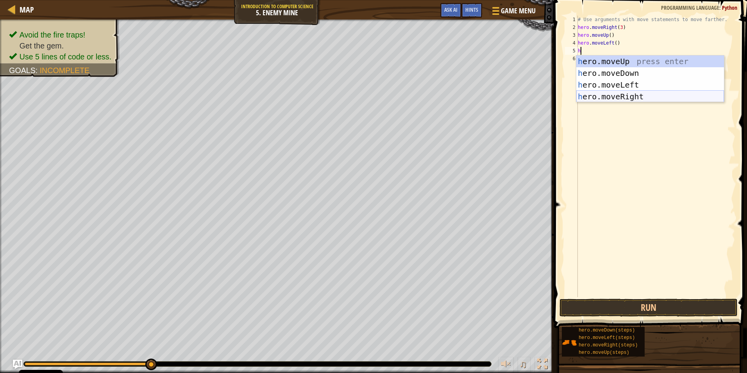
type textarea "hh"
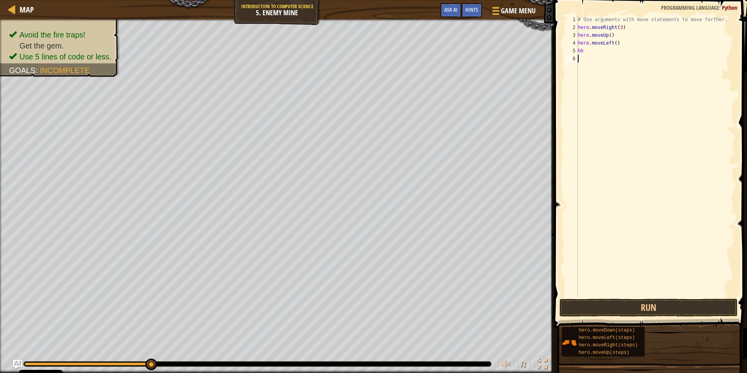
click at [617, 95] on div "# Use arguments with move statements to move farther. hero . moveRight ( 3 ) he…" at bounding box center [655, 164] width 159 height 297
click at [592, 48] on div "# Use arguments with move statements to move farther. hero . moveRight ( 3 ) he…" at bounding box center [655, 164] width 159 height 297
type textarea "hh"
click at [599, 62] on div "h ero.moveRig h t press enter" at bounding box center [650, 72] width 148 height 35
